Goal: Use online tool/utility: Utilize a website feature to perform a specific function

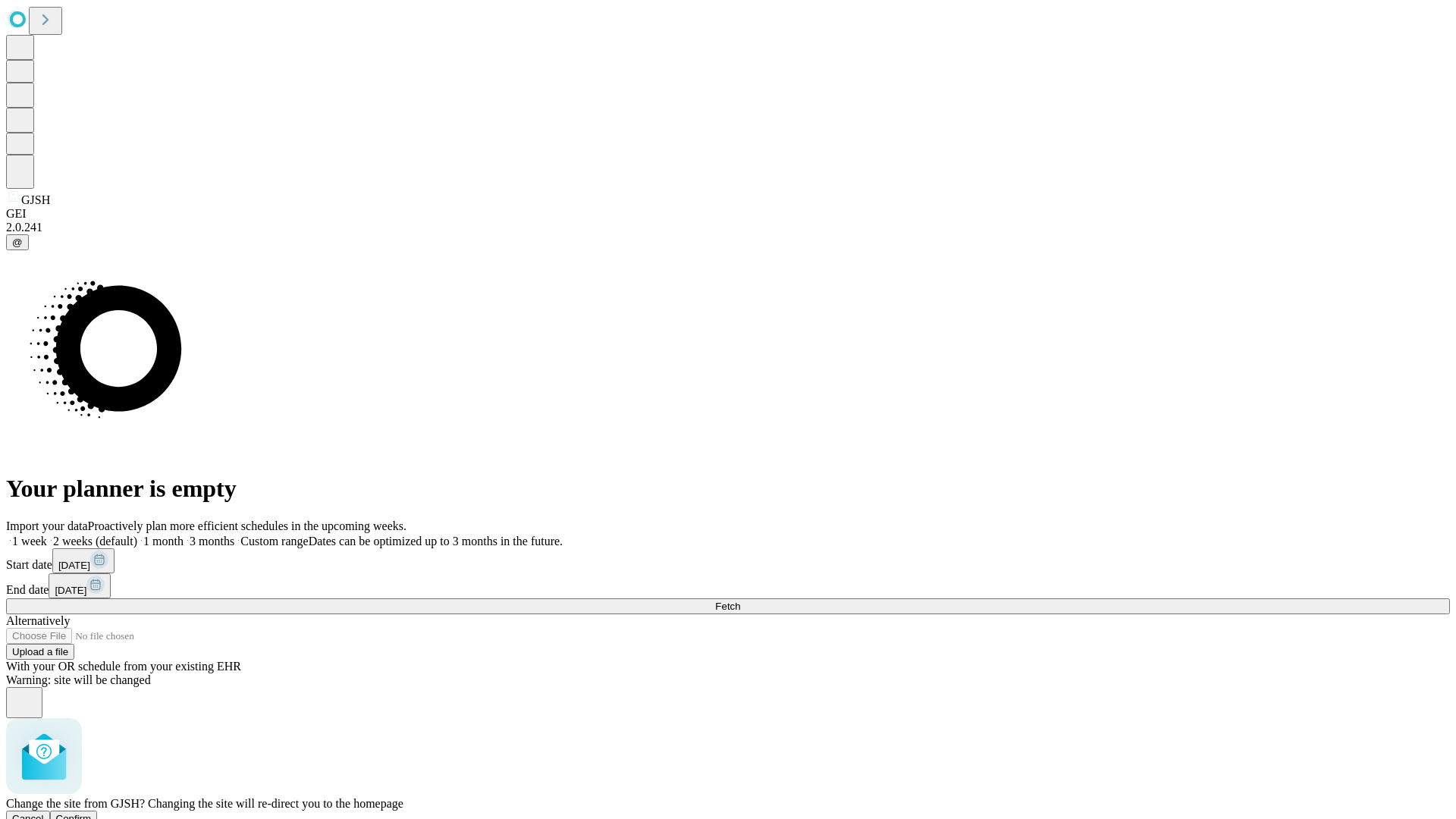
click at [92, 813] on span "Confirm" at bounding box center [73, 818] width 36 height 11
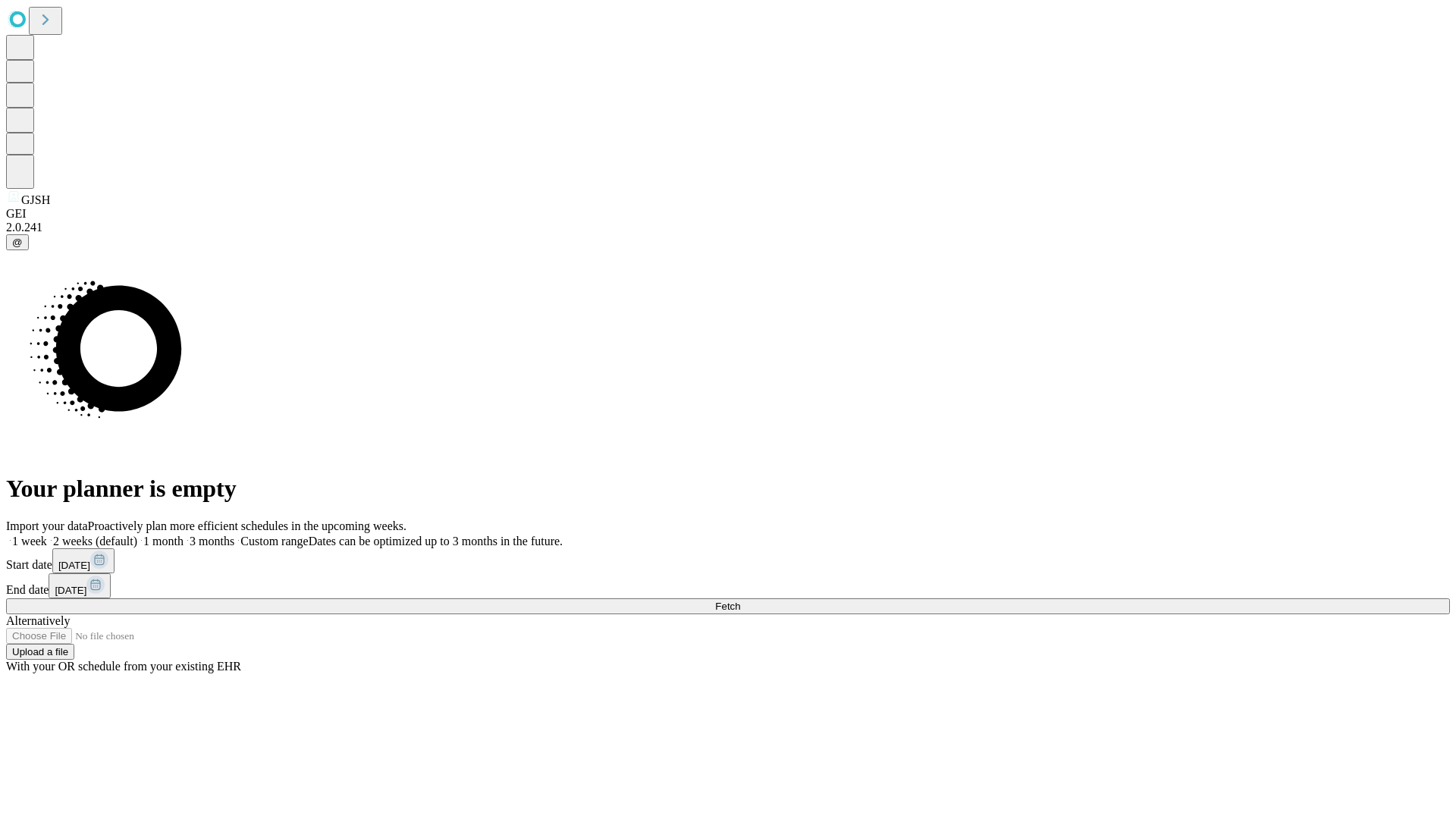
click at [47, 535] on label "1 week" at bounding box center [27, 541] width 41 height 13
click at [740, 601] on span "Fetch" at bounding box center [727, 606] width 25 height 11
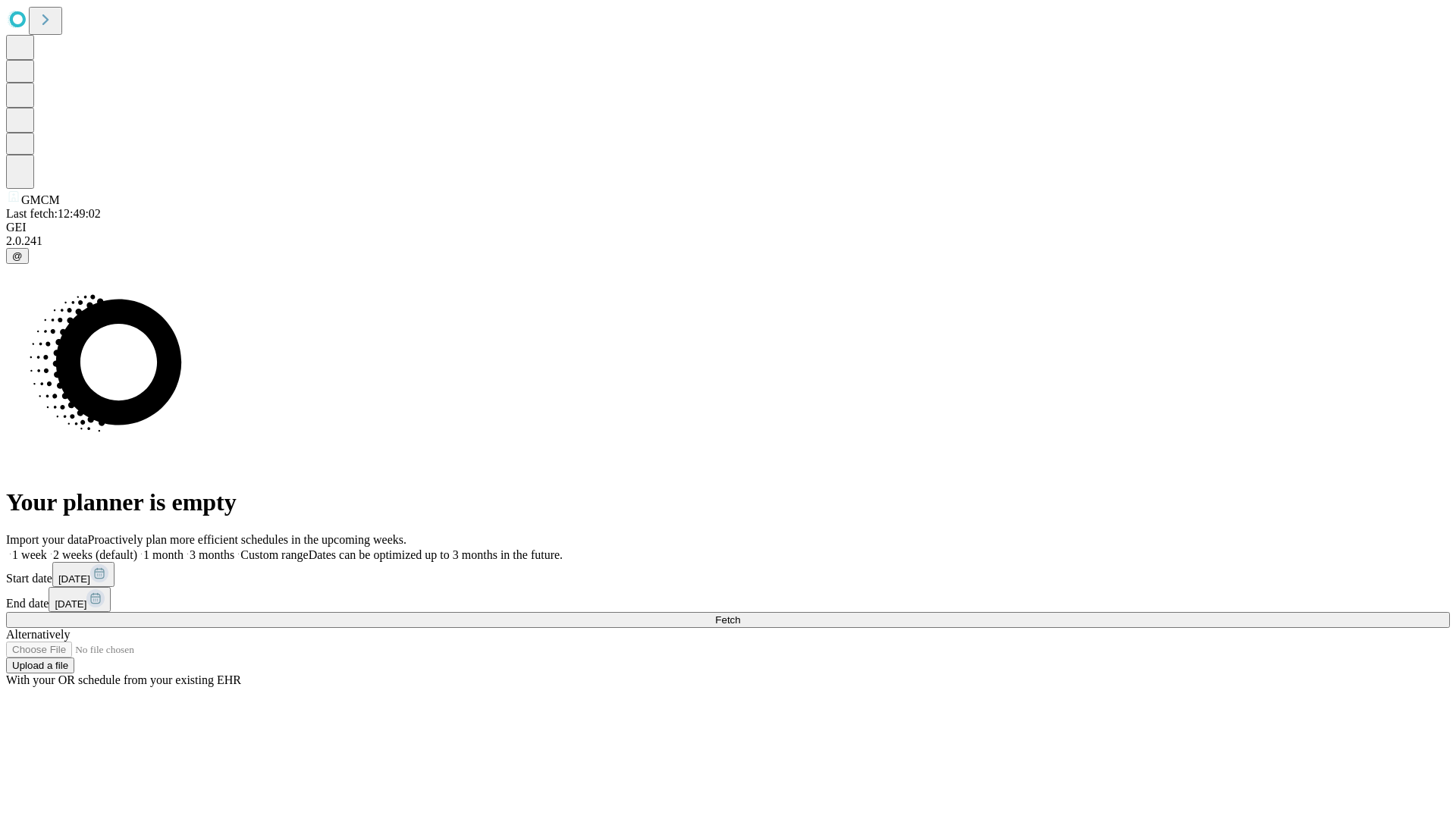
click at [47, 548] on label "1 week" at bounding box center [27, 554] width 41 height 13
click at [740, 615] on span "Fetch" at bounding box center [727, 620] width 25 height 11
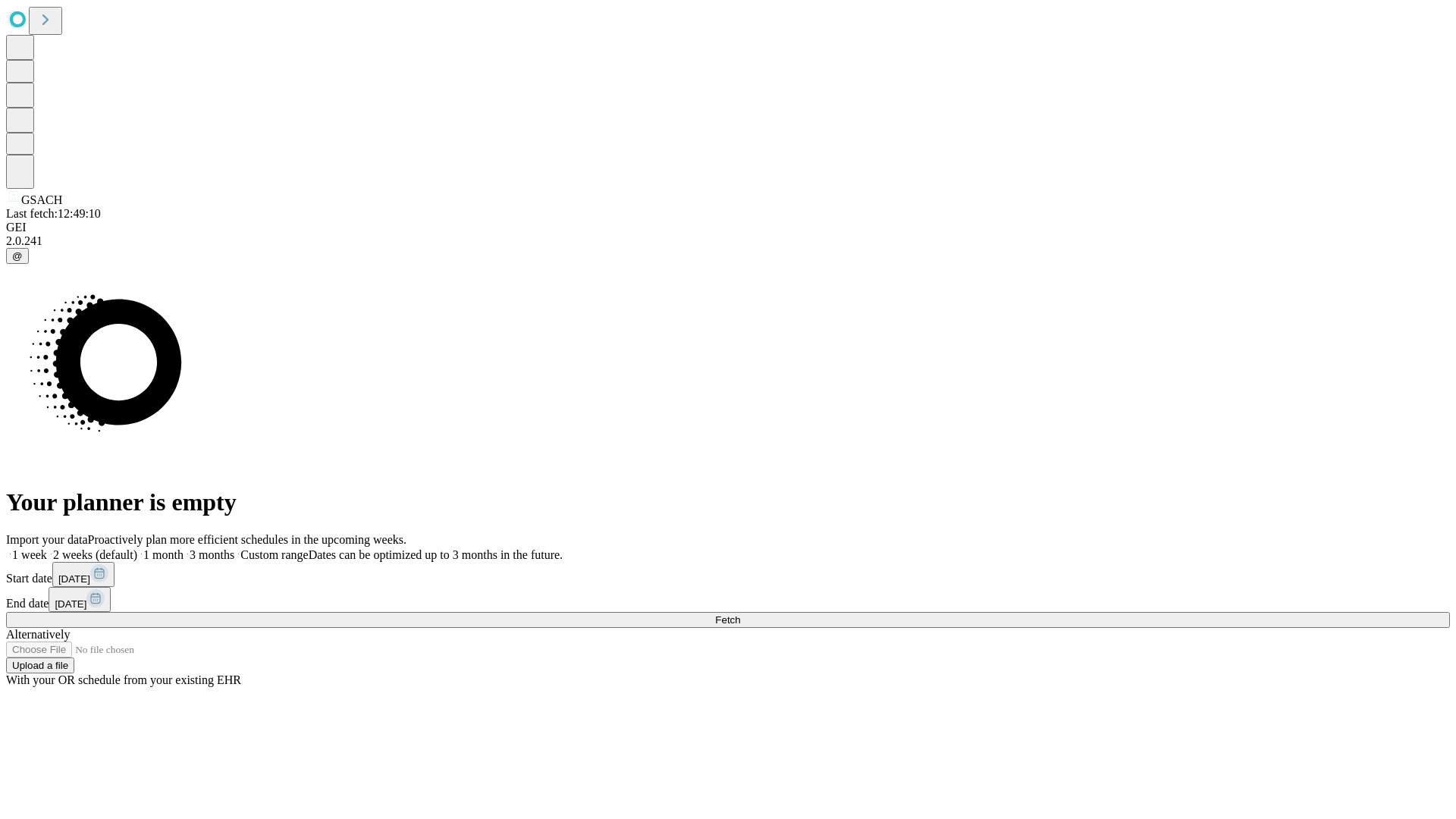
click at [740, 615] on span "Fetch" at bounding box center [727, 620] width 25 height 11
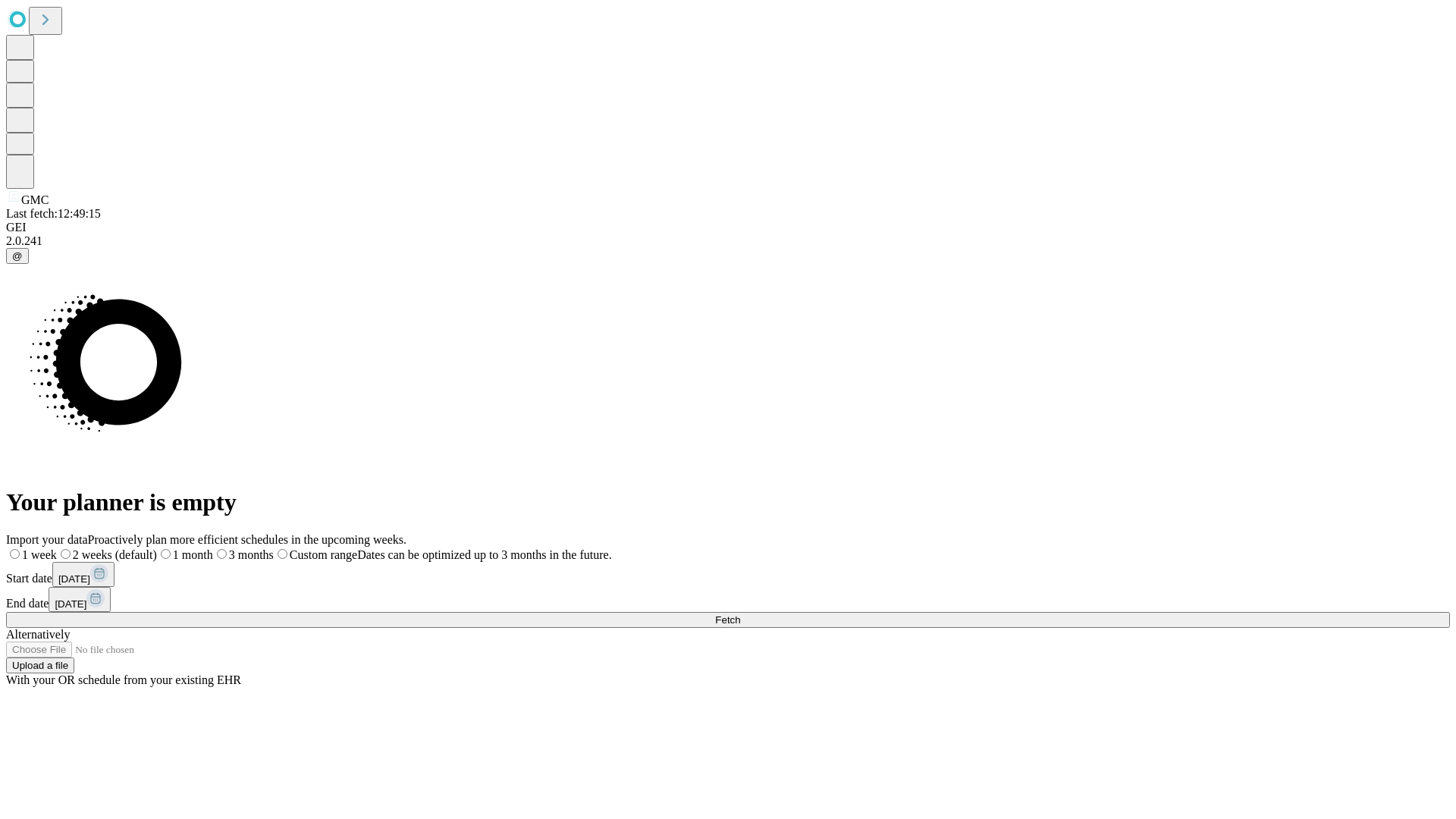
click at [57, 548] on label "1 week" at bounding box center [31, 554] width 51 height 13
click at [740, 615] on span "Fetch" at bounding box center [727, 620] width 25 height 11
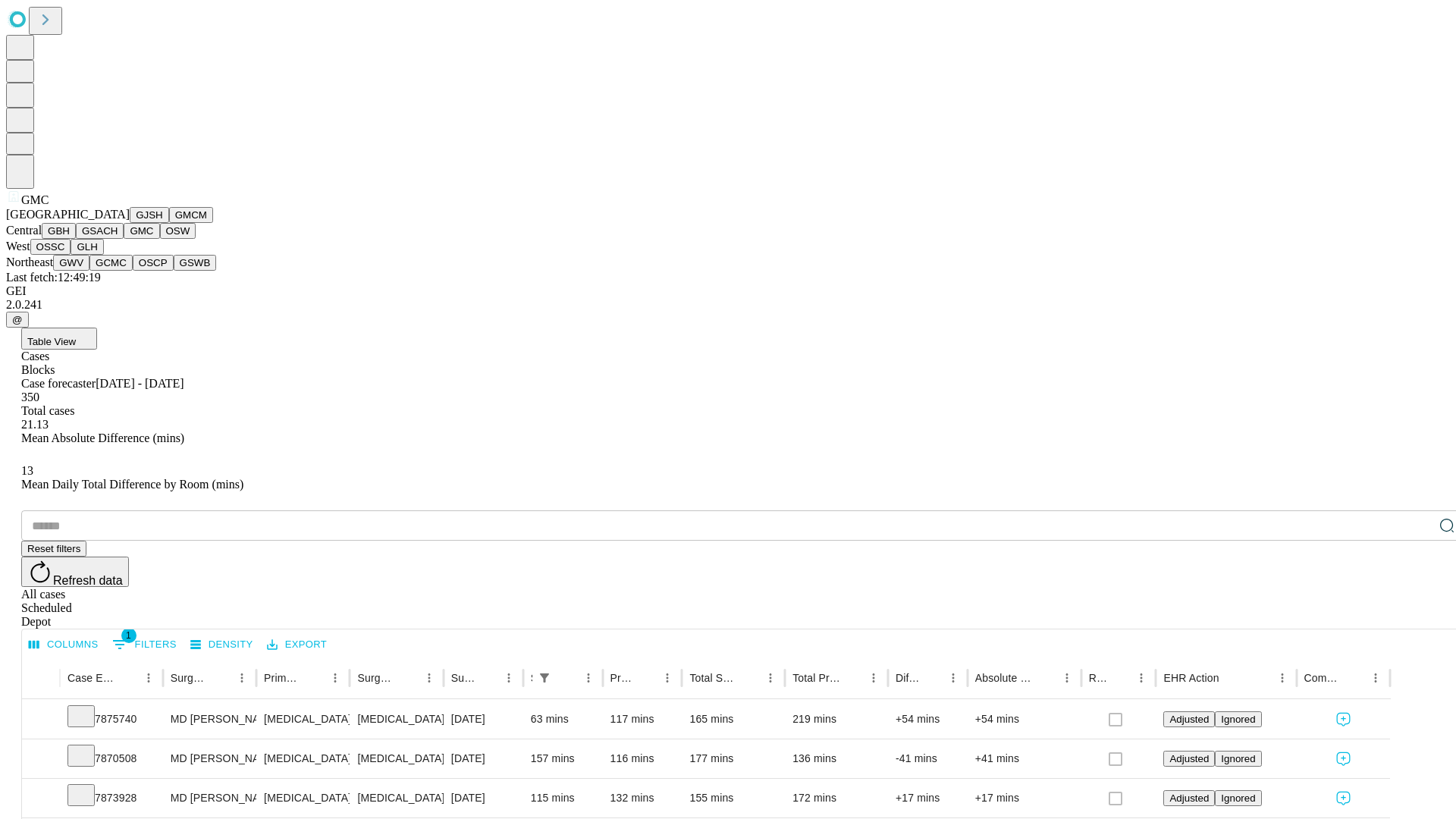
click at [160, 239] on button "OSW" at bounding box center [178, 230] width 37 height 16
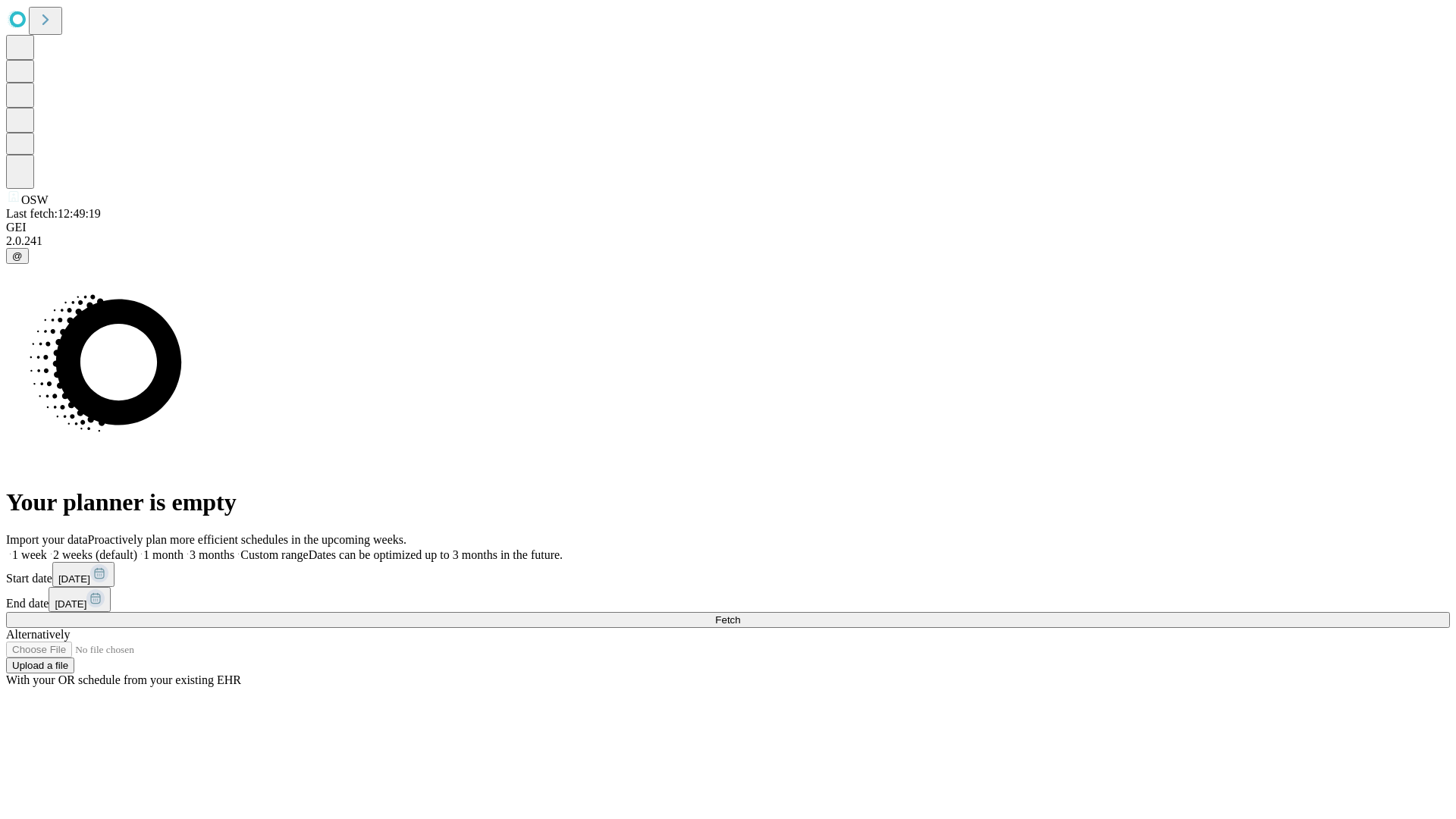
click at [47, 548] on label "1 week" at bounding box center [27, 554] width 41 height 13
click at [740, 615] on span "Fetch" at bounding box center [727, 620] width 25 height 11
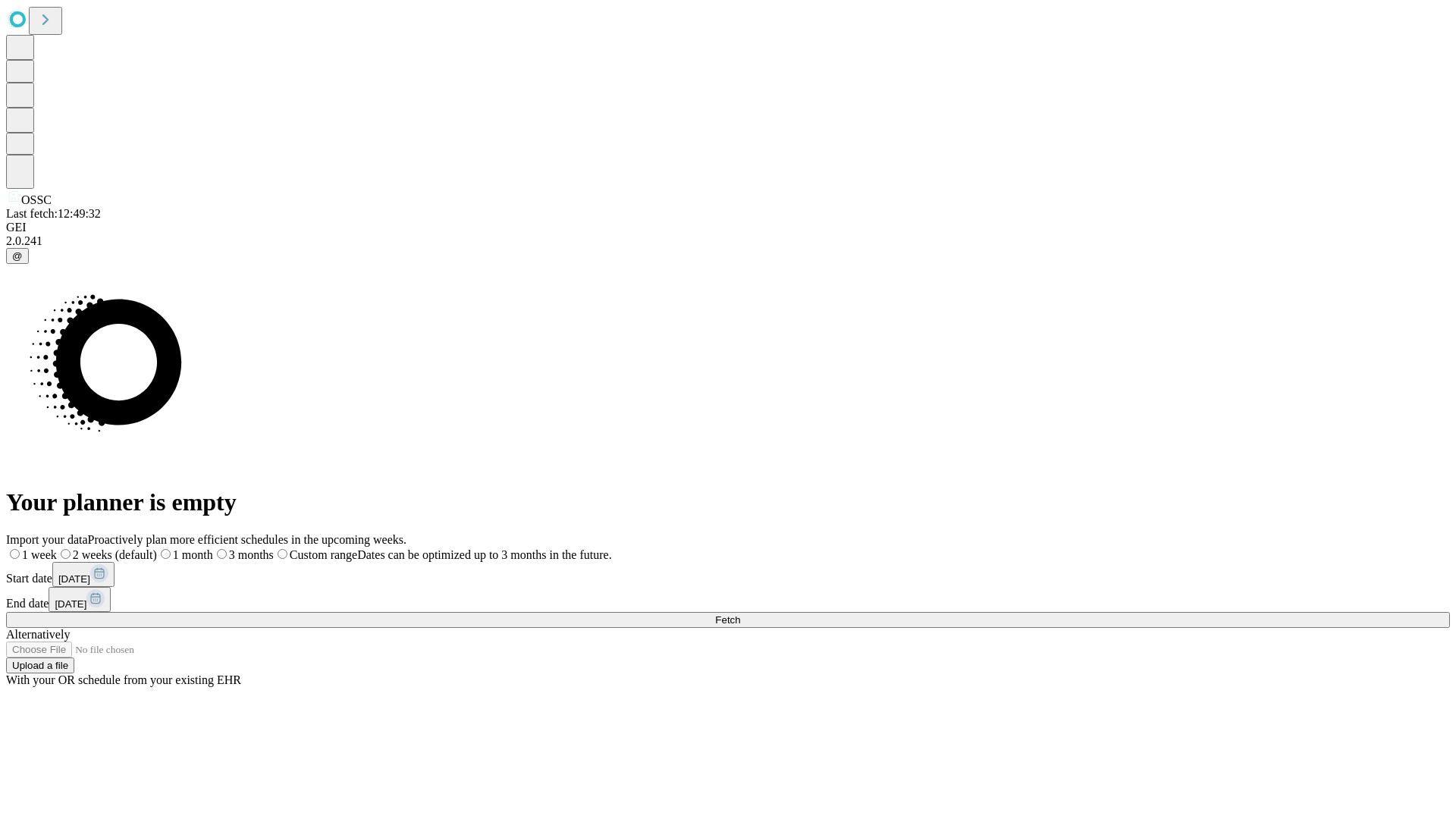
click at [57, 548] on label "1 week" at bounding box center [31, 554] width 51 height 13
click at [740, 615] on span "Fetch" at bounding box center [727, 620] width 25 height 11
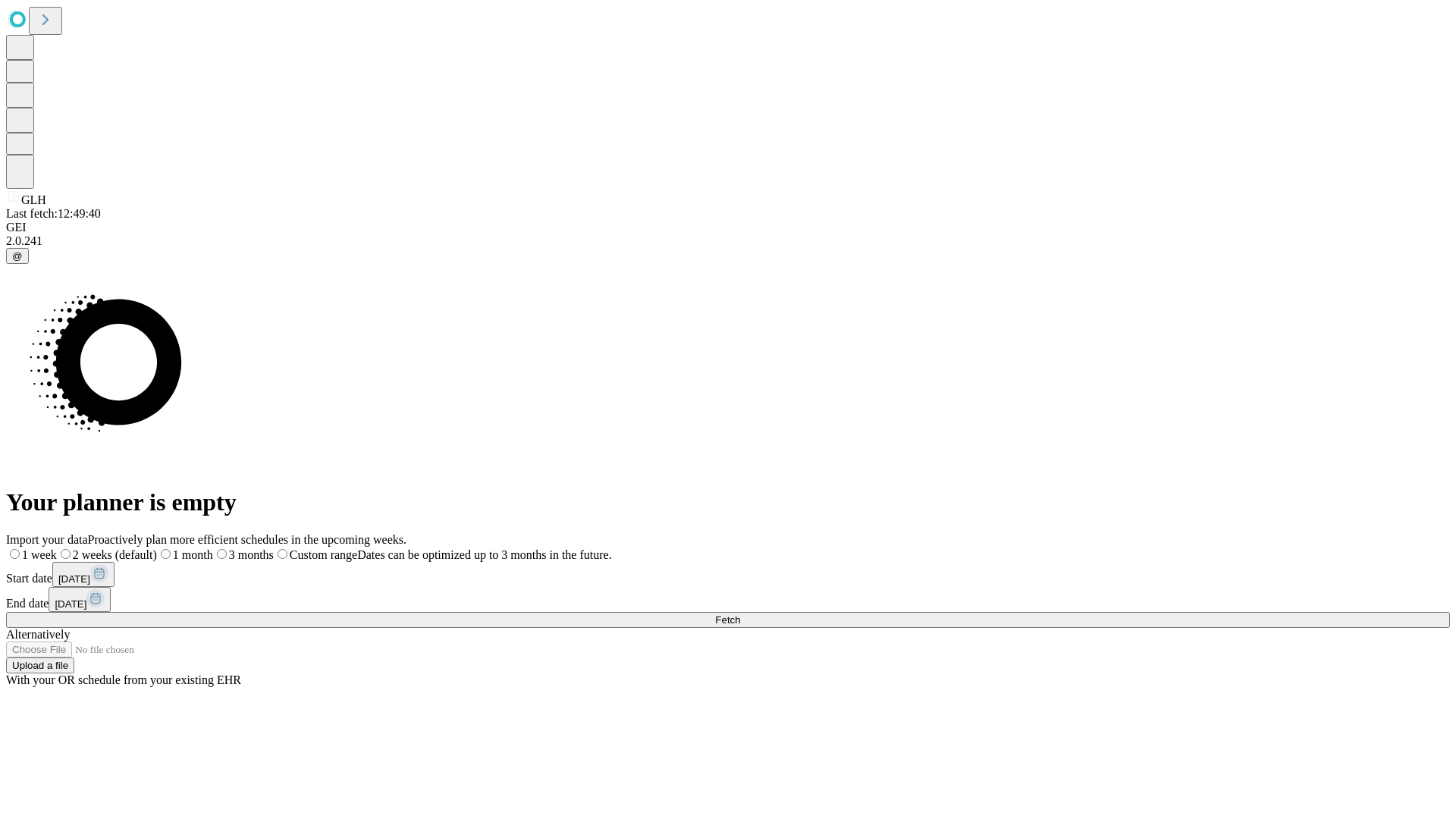
click at [57, 548] on label "1 week" at bounding box center [31, 554] width 51 height 13
click at [740, 615] on span "Fetch" at bounding box center [727, 620] width 25 height 11
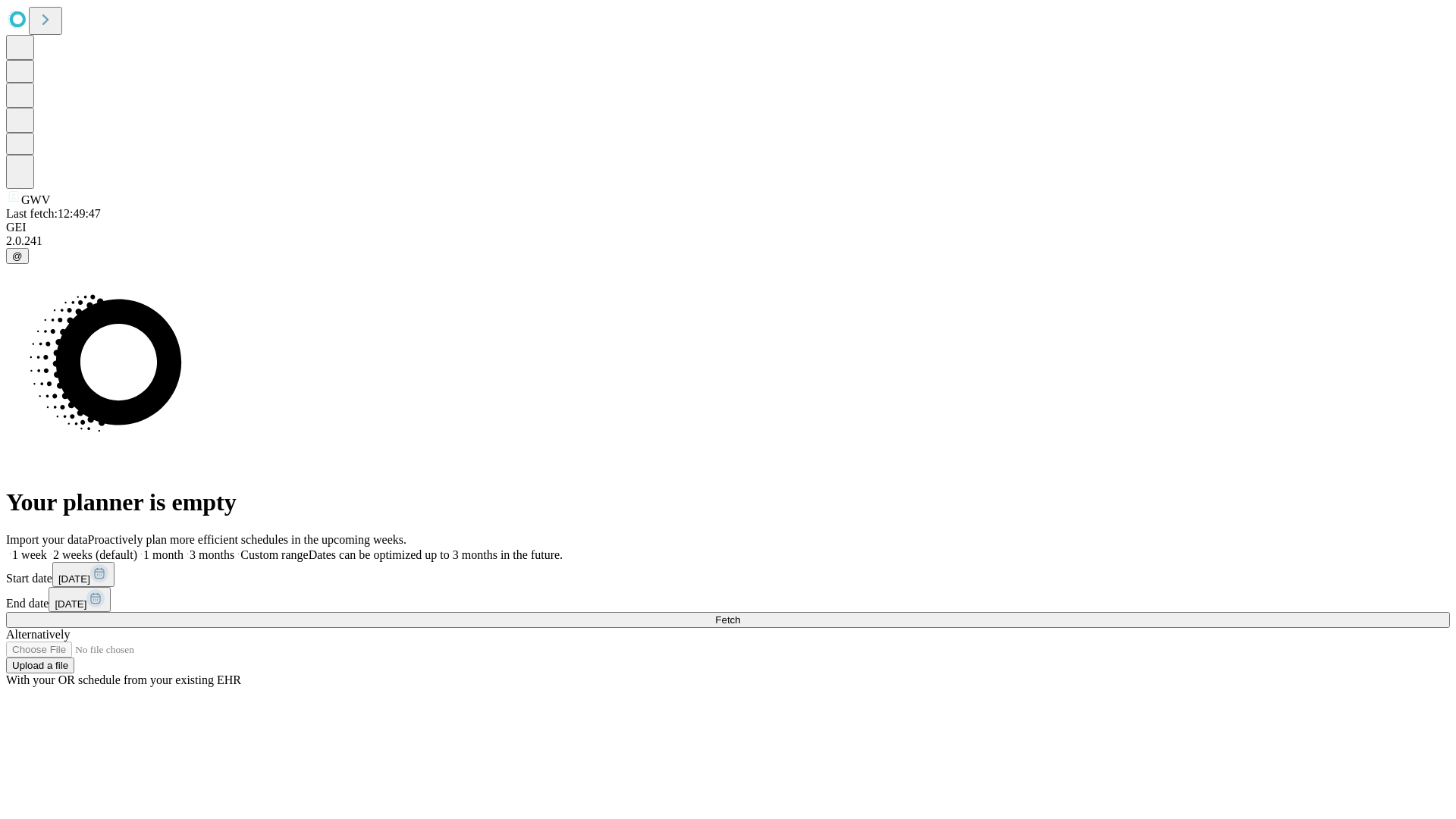
click at [47, 548] on label "1 week" at bounding box center [27, 554] width 41 height 13
click at [740, 615] on span "Fetch" at bounding box center [727, 620] width 25 height 11
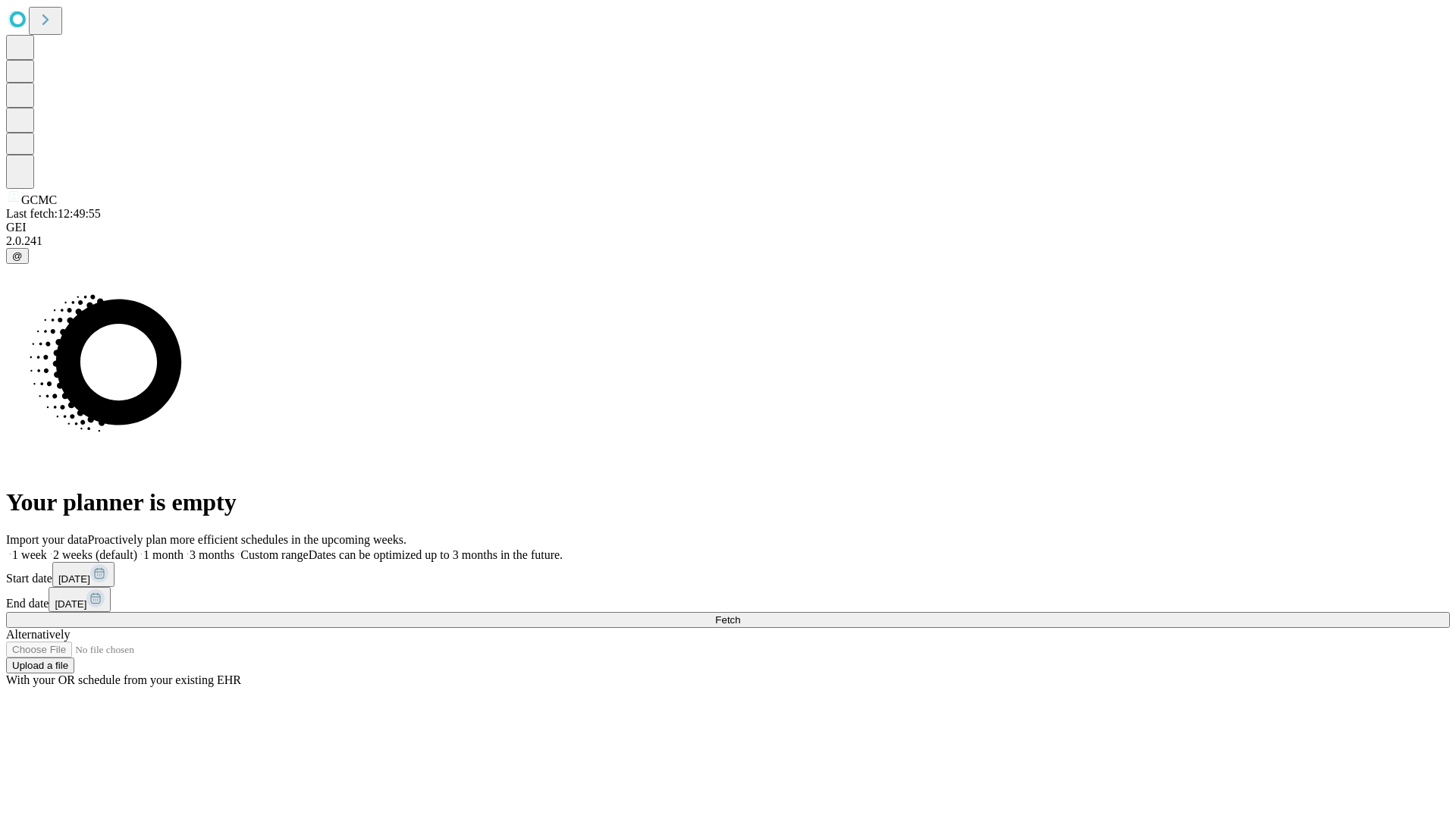
click at [47, 548] on label "1 week" at bounding box center [27, 554] width 41 height 13
click at [740, 615] on span "Fetch" at bounding box center [727, 620] width 25 height 11
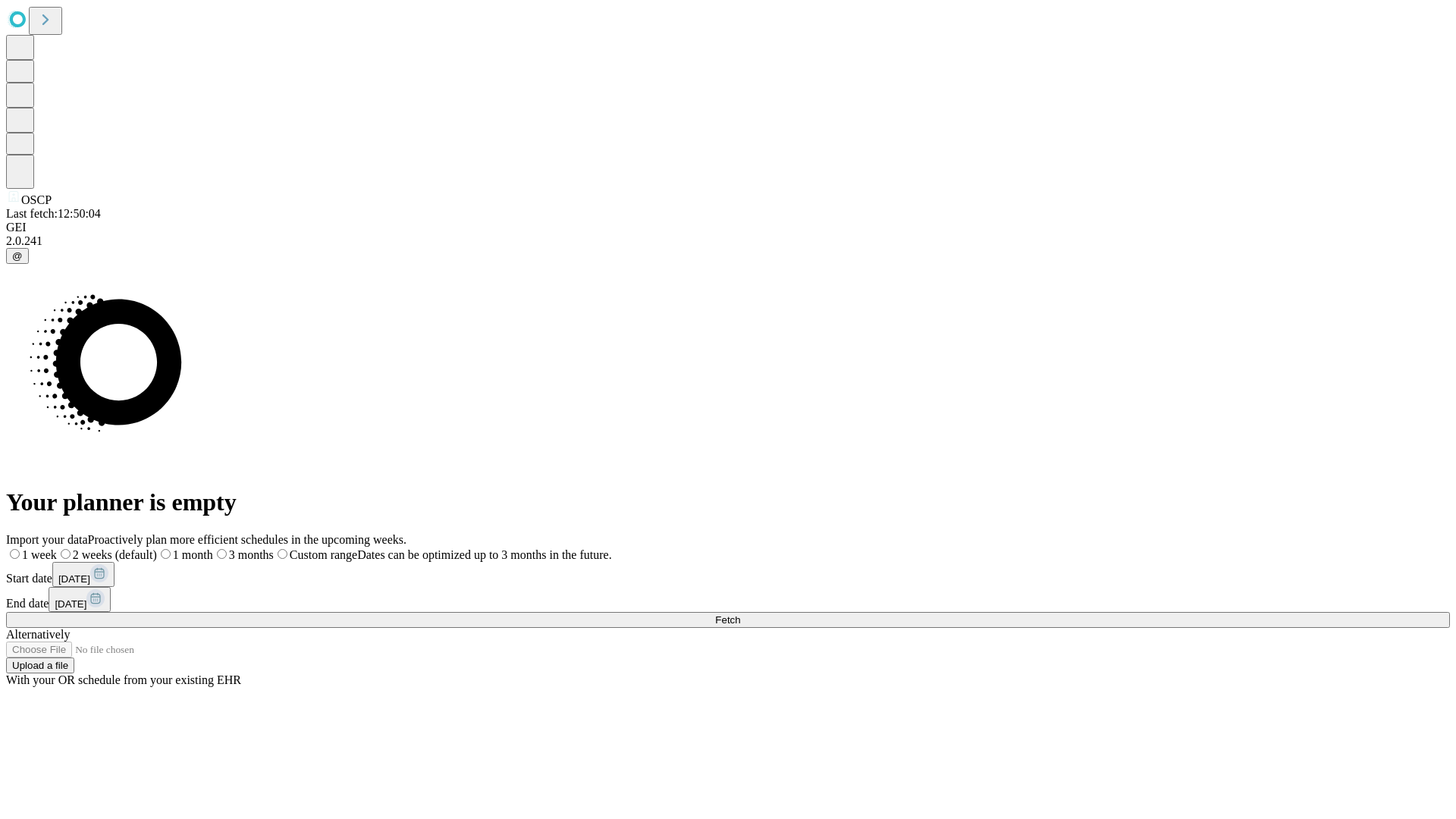
click at [57, 548] on label "1 week" at bounding box center [31, 554] width 51 height 13
click at [740, 615] on span "Fetch" at bounding box center [727, 620] width 25 height 11
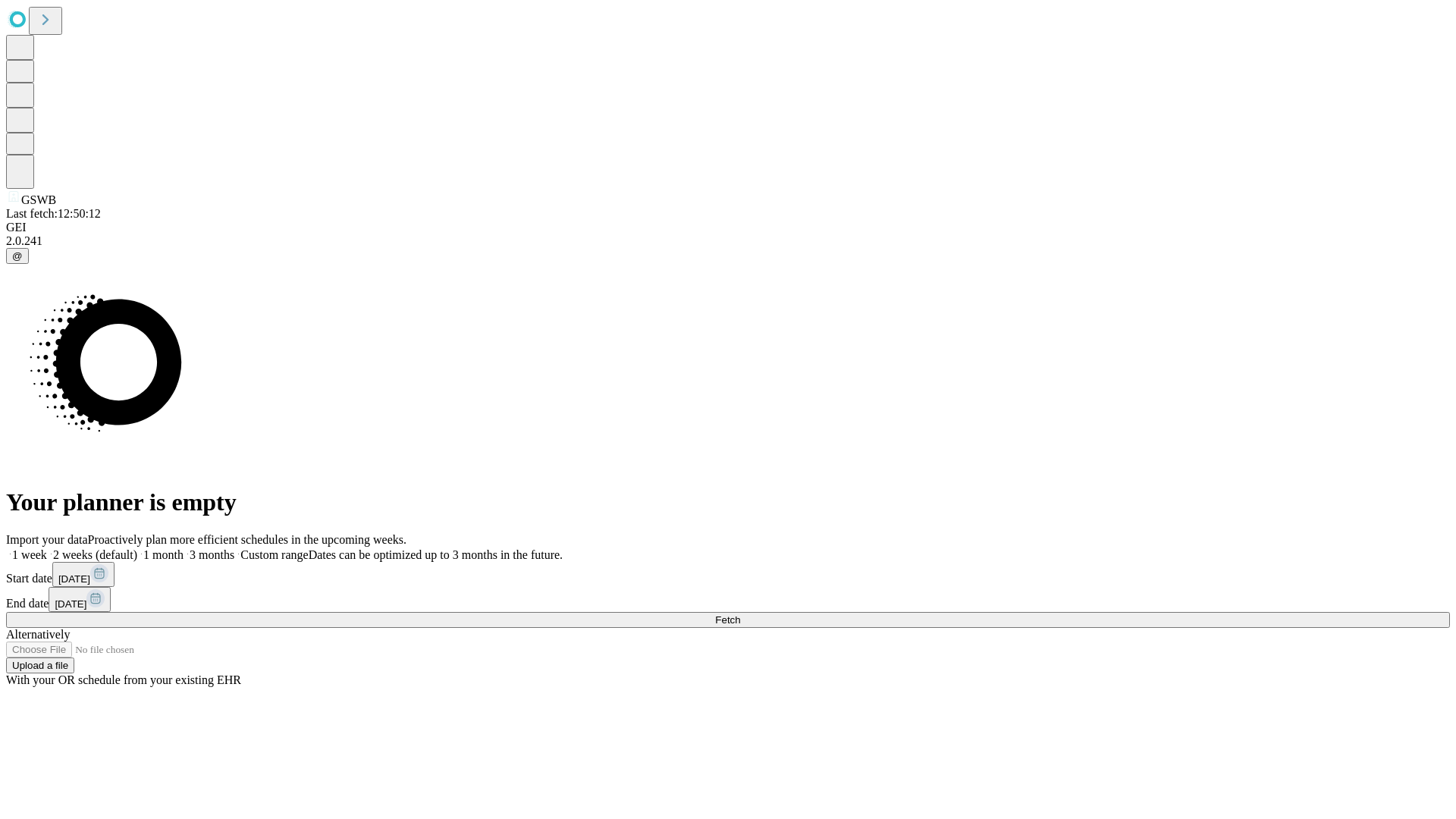
click at [47, 548] on label "1 week" at bounding box center [27, 554] width 41 height 13
click at [740, 615] on span "Fetch" at bounding box center [727, 620] width 25 height 11
